Goal: Task Accomplishment & Management: Use online tool/utility

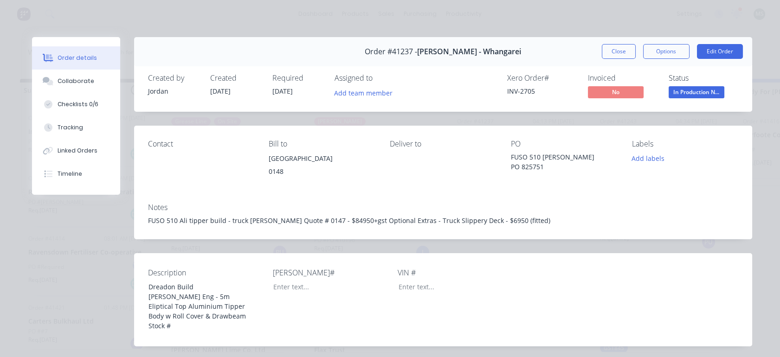
click at [76, 99] on button "Checklists 0/6" at bounding box center [76, 104] width 88 height 23
type textarea "x"
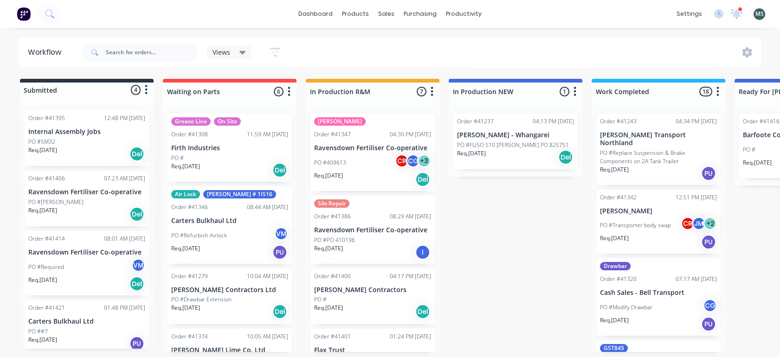
click at [484, 140] on div "Order #41237 04:13 PM 12/08/25 Keith Andrews - Whangarei PO #FUSO 510 Ali Tippe…" at bounding box center [515, 142] width 124 height 56
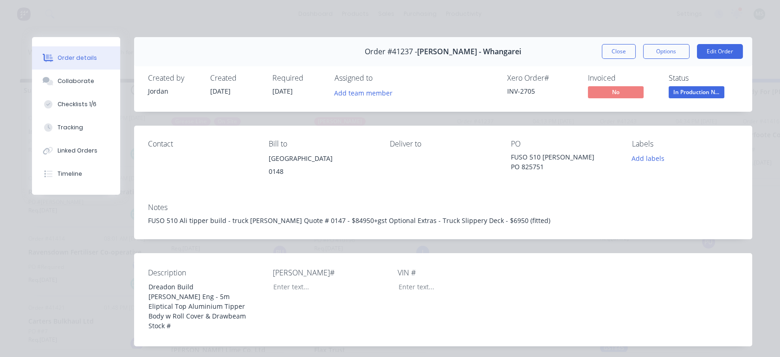
click at [67, 75] on button "Collaborate" at bounding box center [76, 81] width 88 height 23
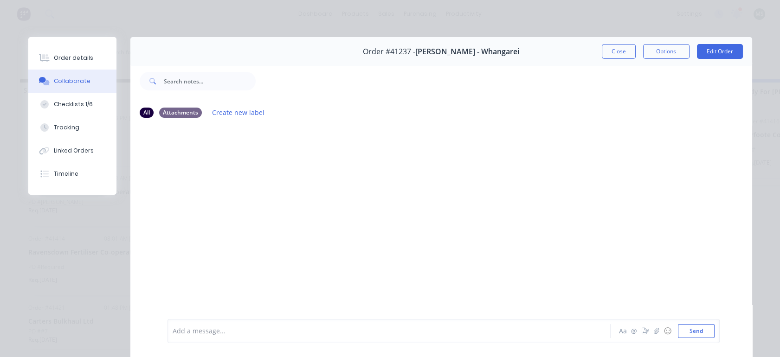
click at [65, 101] on div "Checklists 1/6" at bounding box center [73, 104] width 39 height 8
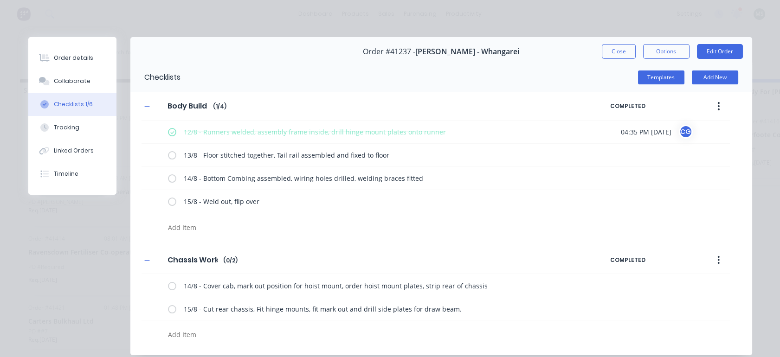
type textarea "x"
click at [608, 51] on button "Close" at bounding box center [619, 51] width 34 height 15
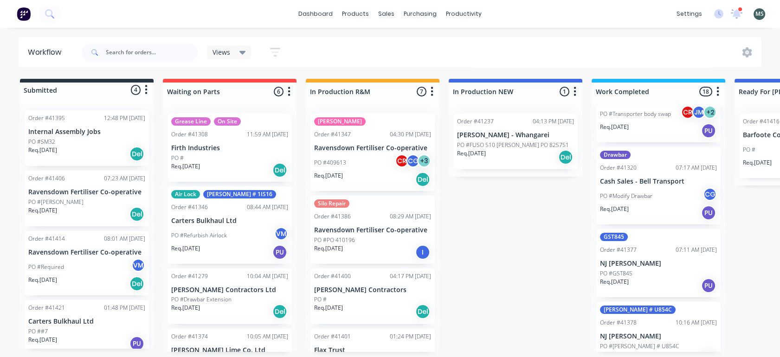
scroll to position [113, 0]
drag, startPoint x: 725, startPoint y: 163, endPoint x: 725, endPoint y: 123, distance: 39.9
click at [725, 123] on div "Submitted 4 Status colour #273444 hex #273444 Save Cancel Summaries Total order…" at bounding box center [767, 215] width 1548 height 273
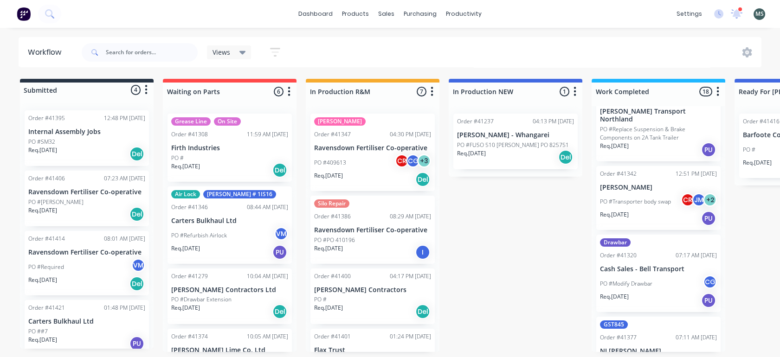
scroll to position [0, 0]
